Goal: Information Seeking & Learning: Compare options

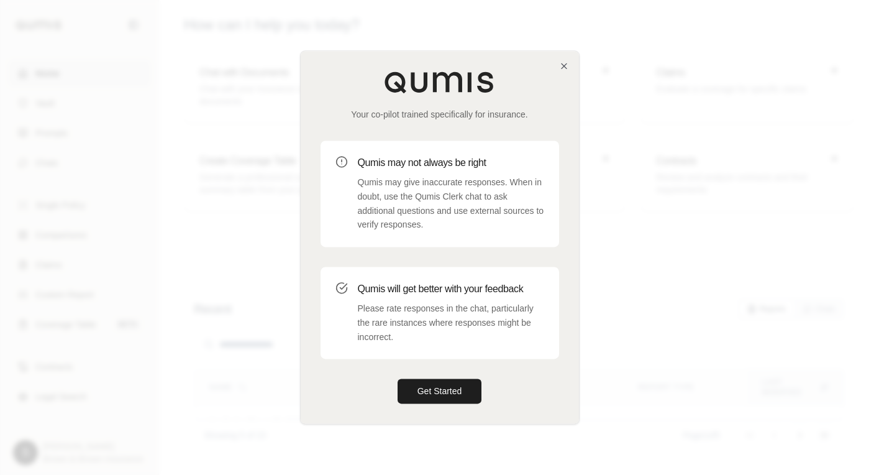
click at [454, 393] on button "Get Started" at bounding box center [440, 391] width 85 height 25
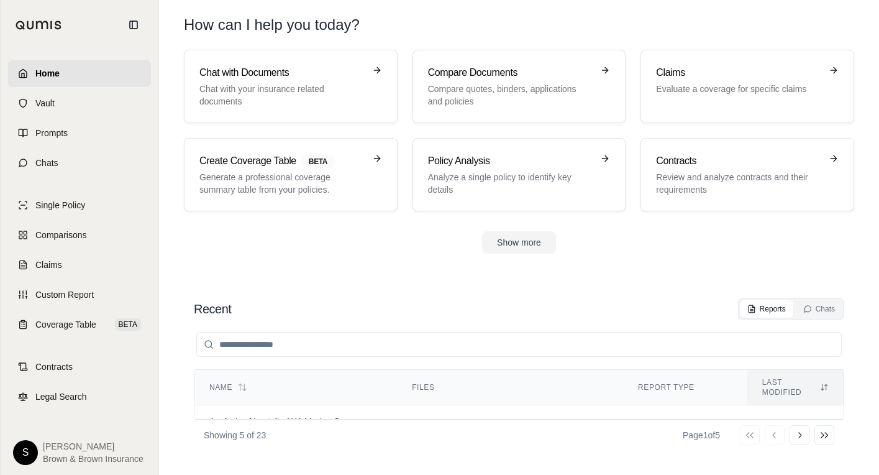
click at [513, 107] on link "Compare Documents Compare quotes, binders, applications and policies" at bounding box center [520, 86] width 214 height 73
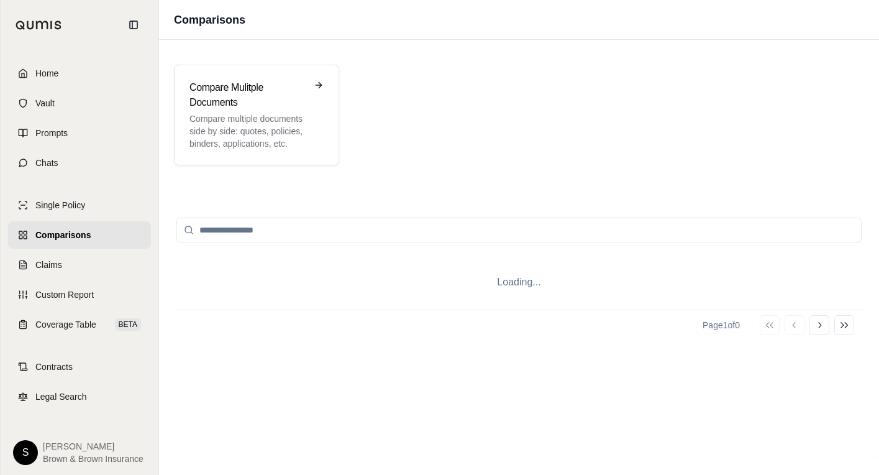
click at [260, 114] on p "Compare multiple documents side by side: quotes, policies, binders, application…" at bounding box center [248, 130] width 117 height 37
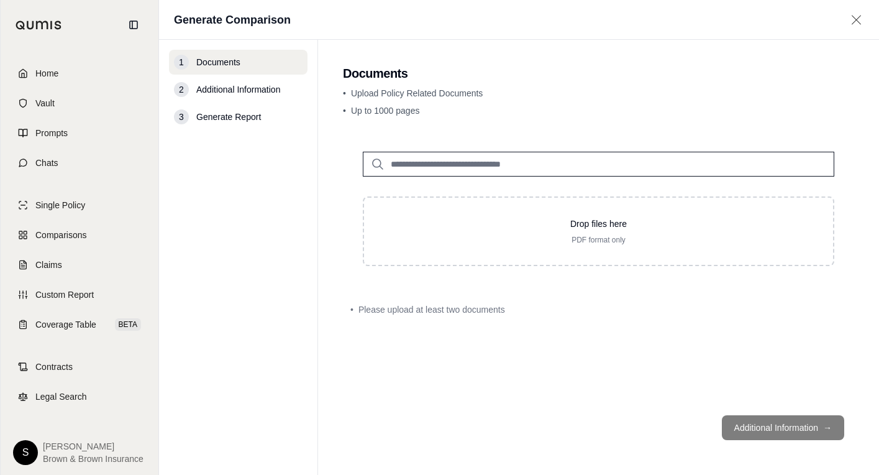
click at [598, 232] on div "Drop files here PDF format only" at bounding box center [598, 230] width 429 height 27
type input "**********"
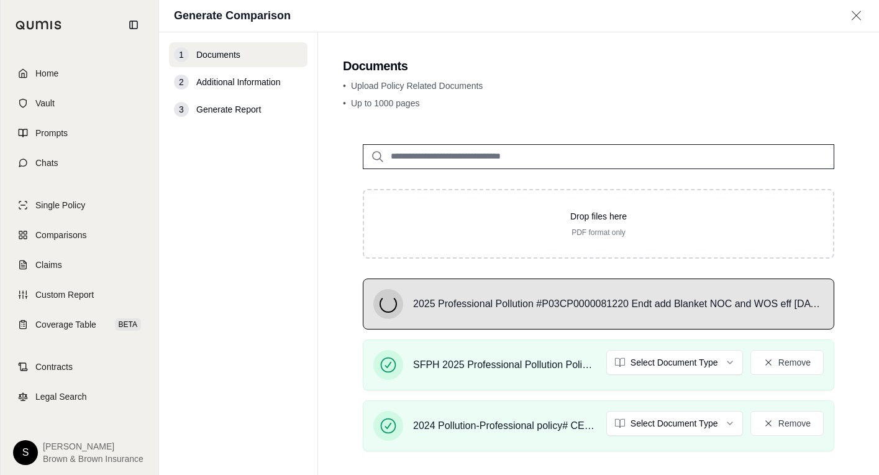
click at [626, 425] on html "Home Vault Prompts Chats Single Policy Comparisons Claims Custom Report Coverag…" at bounding box center [439, 237] width 879 height 475
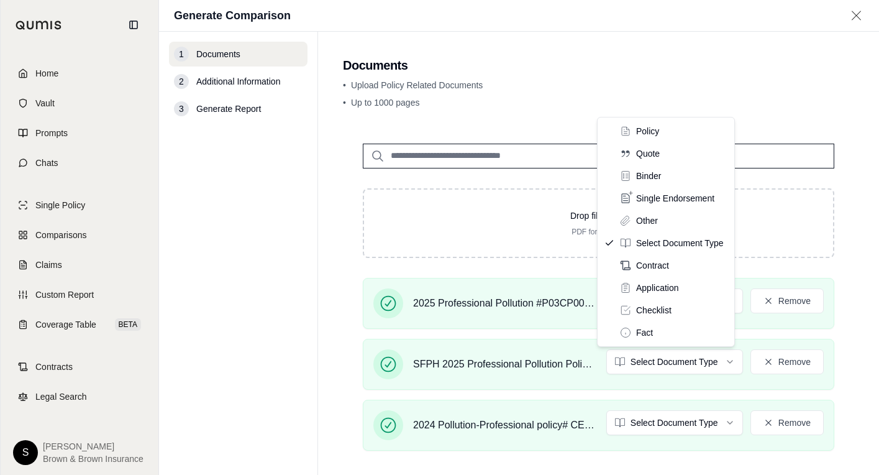
click at [652, 362] on html "Home Vault Prompts Chats Single Policy Comparisons Claims Custom Report Coverag…" at bounding box center [439, 237] width 879 height 475
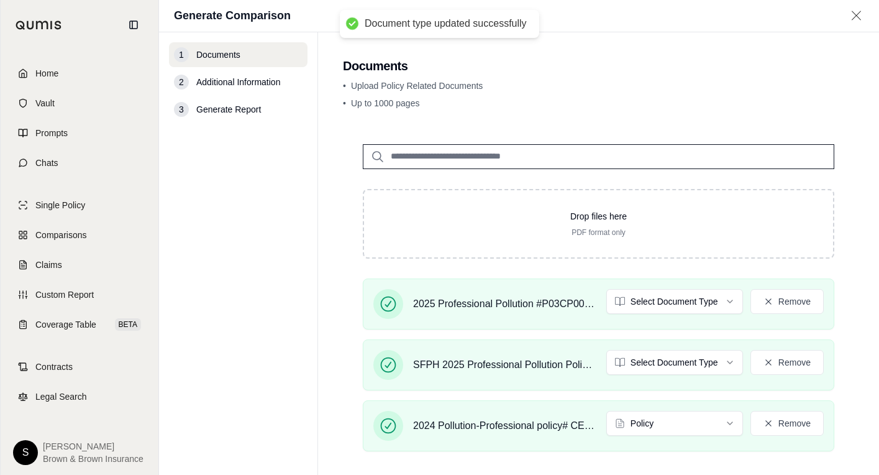
click at [643, 303] on html "Document type updated successfully Home Vault Prompts Chats Single Policy Compa…" at bounding box center [439, 237] width 879 height 475
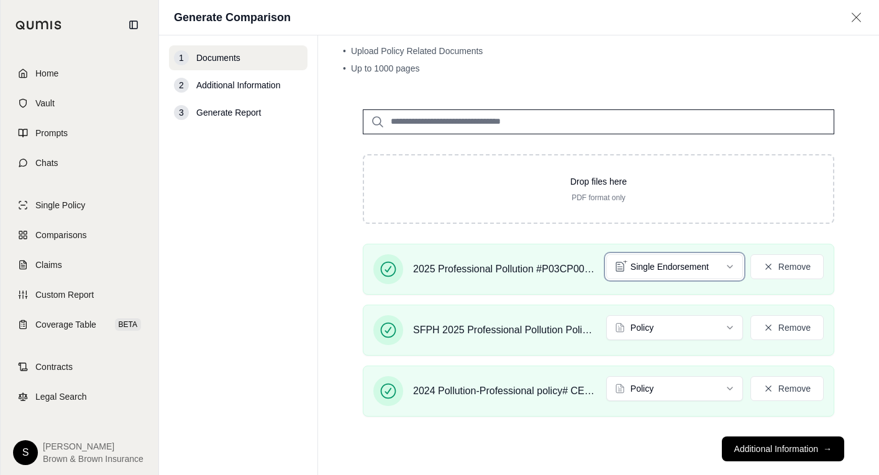
scroll to position [59, 0]
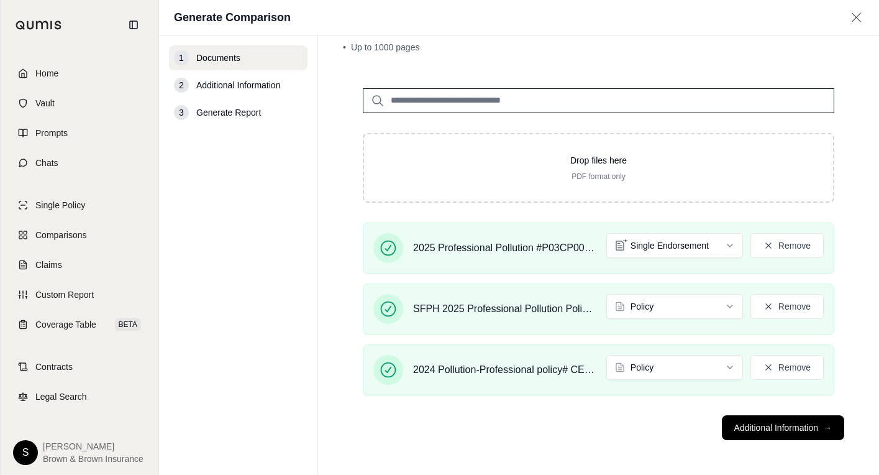
click at [808, 432] on button "Additional Information →" at bounding box center [783, 427] width 122 height 25
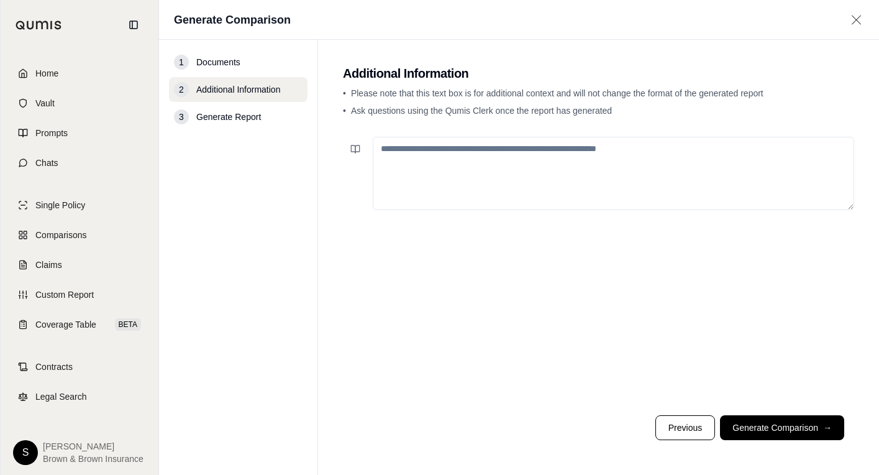
click at [528, 176] on textarea at bounding box center [614, 173] width 482 height 73
type textarea "**********"
click at [771, 427] on button "Generate Comparison →" at bounding box center [782, 427] width 124 height 25
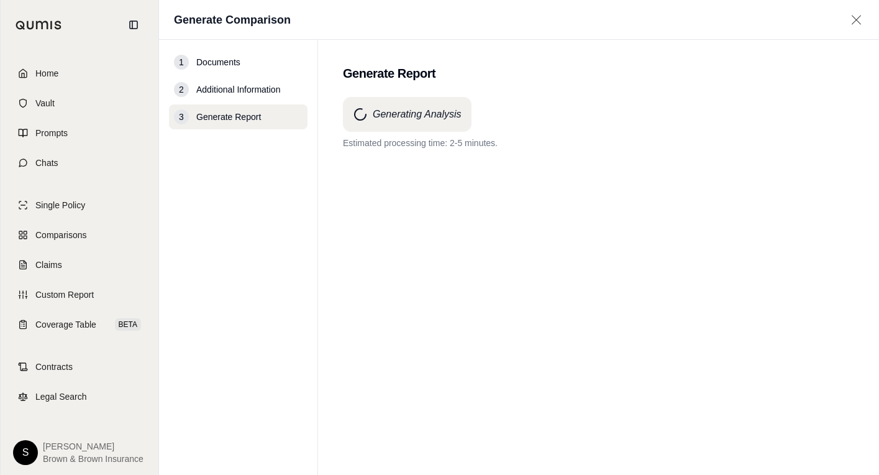
click at [377, 240] on div "Generating Analysis Estimated processing time: 2-5 minutes." at bounding box center [598, 263] width 511 height 333
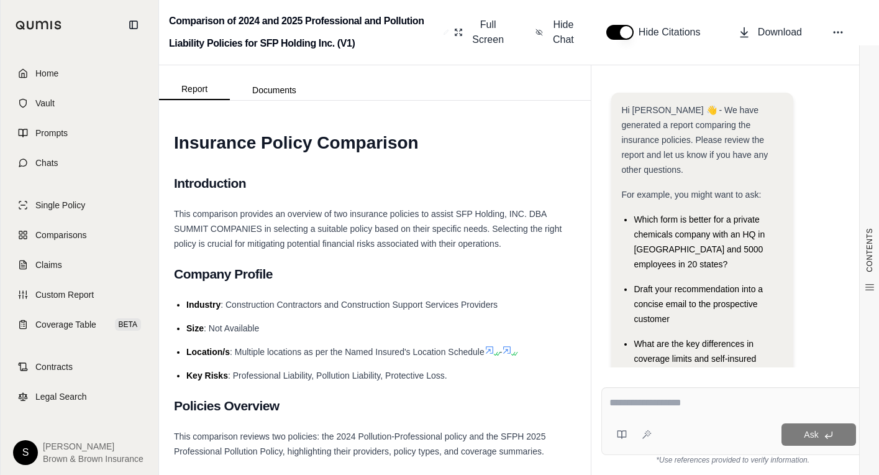
scroll to position [138, 0]
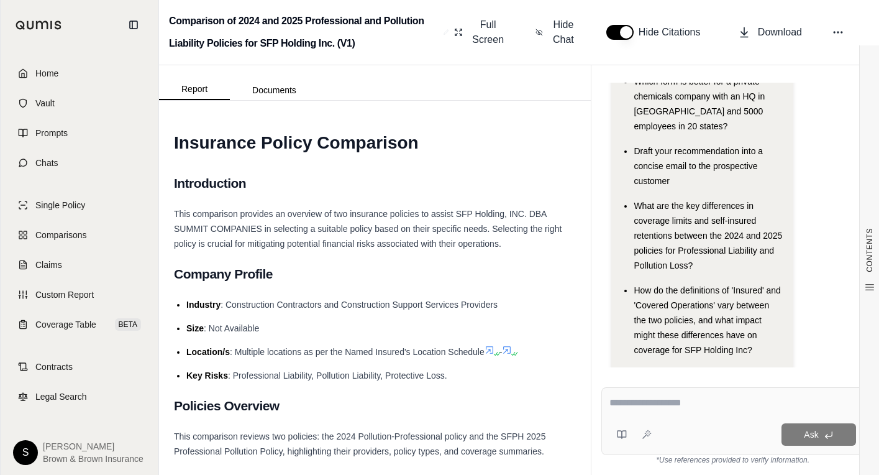
click at [278, 93] on button "Documents" at bounding box center [274, 90] width 89 height 20
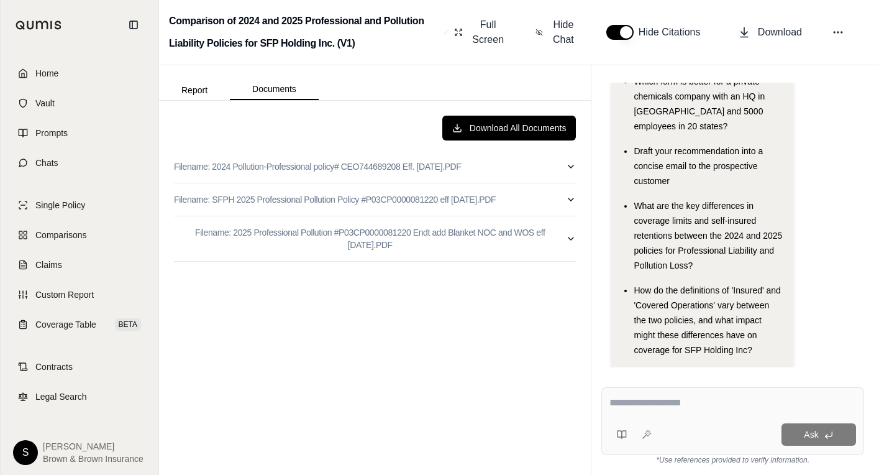
click at [194, 86] on button "Report" at bounding box center [194, 90] width 71 height 20
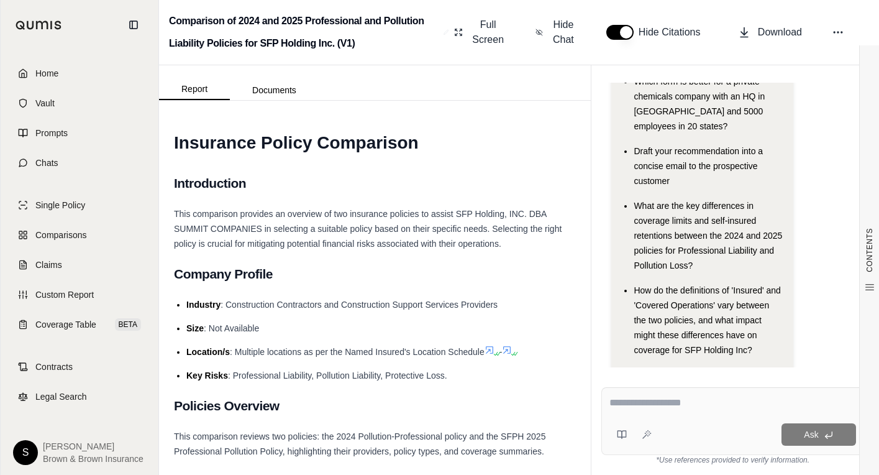
click at [835, 35] on icon at bounding box center [838, 32] width 12 height 12
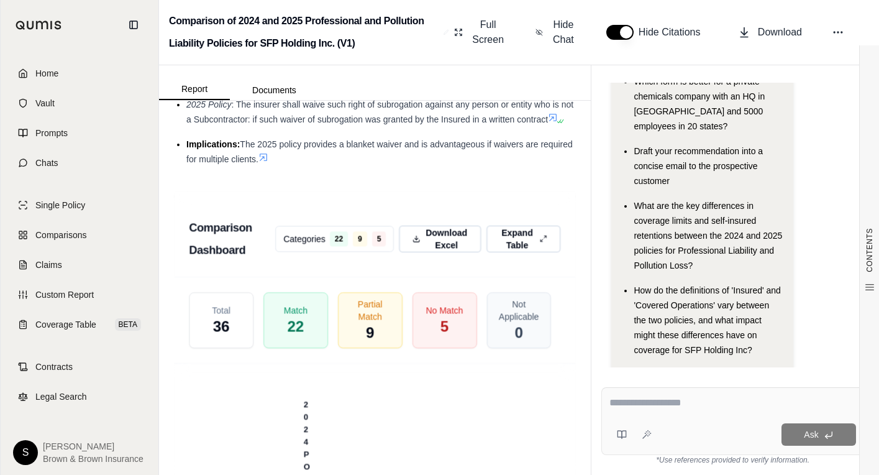
scroll to position [3353, 0]
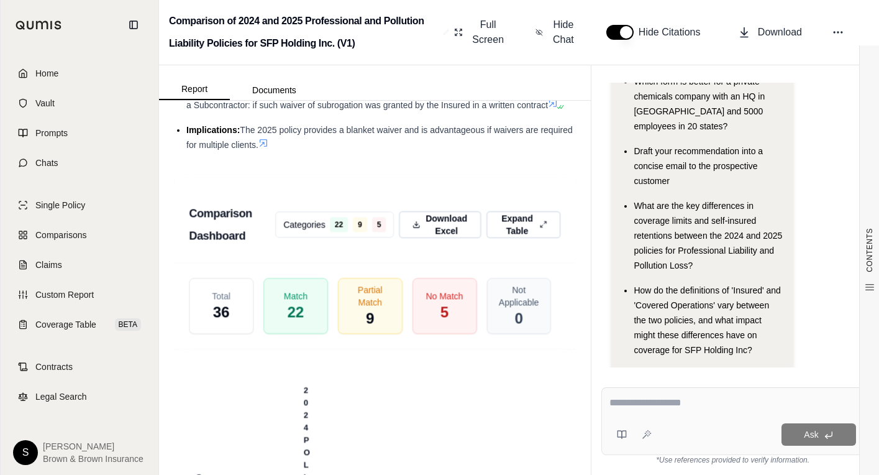
click at [437, 237] on span "Download Excel" at bounding box center [447, 225] width 42 height 25
click at [838, 151] on div "Hi [PERSON_NAME] 👋 - We have generated a report comparing the insurance policie…" at bounding box center [732, 171] width 243 height 432
click at [777, 27] on span "Download" at bounding box center [780, 32] width 44 height 15
